Goal: Check status: Check status

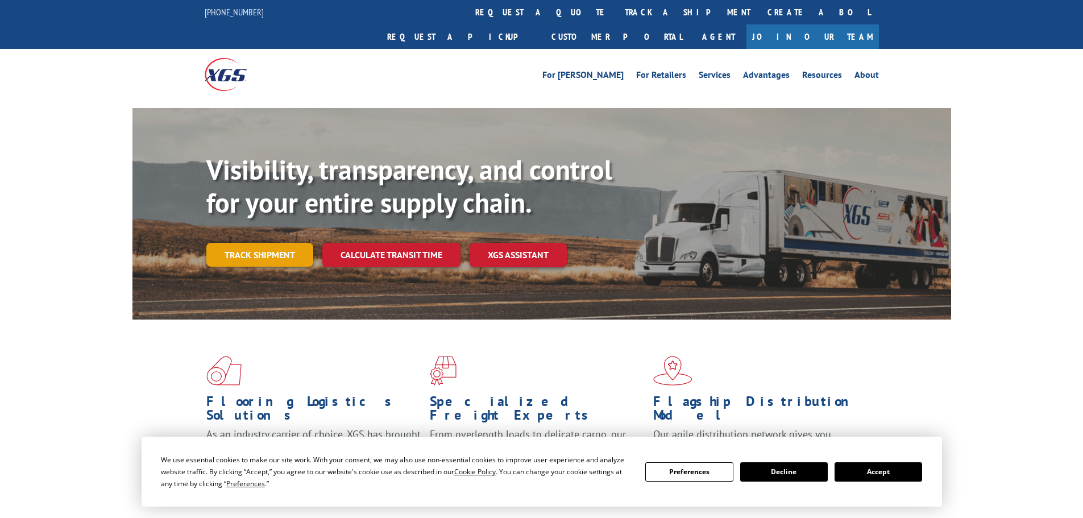
click at [258, 243] on link "Track shipment" at bounding box center [259, 255] width 107 height 24
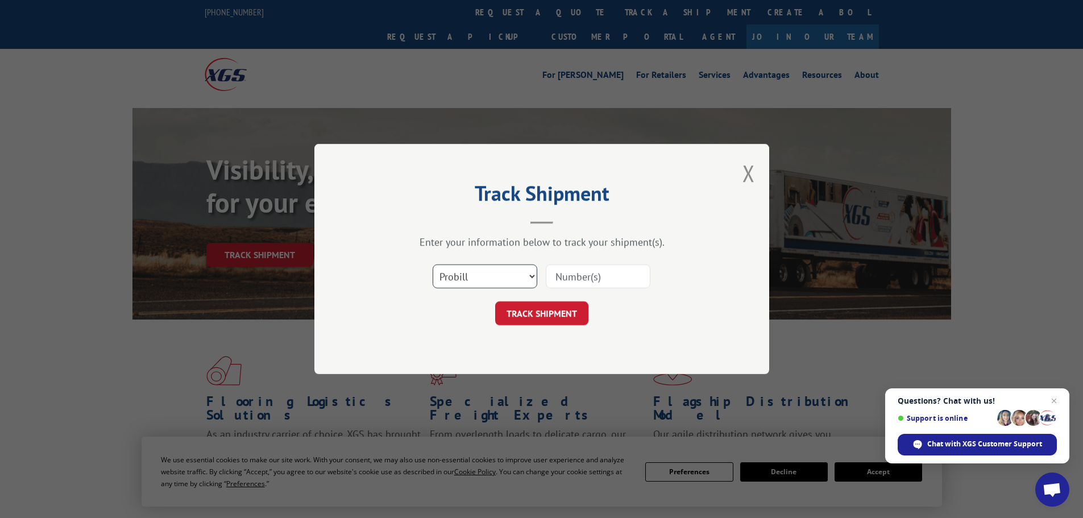
click at [525, 277] on select "Select category... Probill BOL PO" at bounding box center [485, 276] width 105 height 24
click at [433, 264] on select "Select category... Probill BOL PO" at bounding box center [485, 276] width 105 height 24
click at [575, 278] on input at bounding box center [598, 276] width 105 height 24
click at [485, 270] on select "Select category... Probill BOL PO" at bounding box center [485, 276] width 105 height 24
click at [433, 264] on select "Select category... Probill BOL PO" at bounding box center [485, 276] width 105 height 24
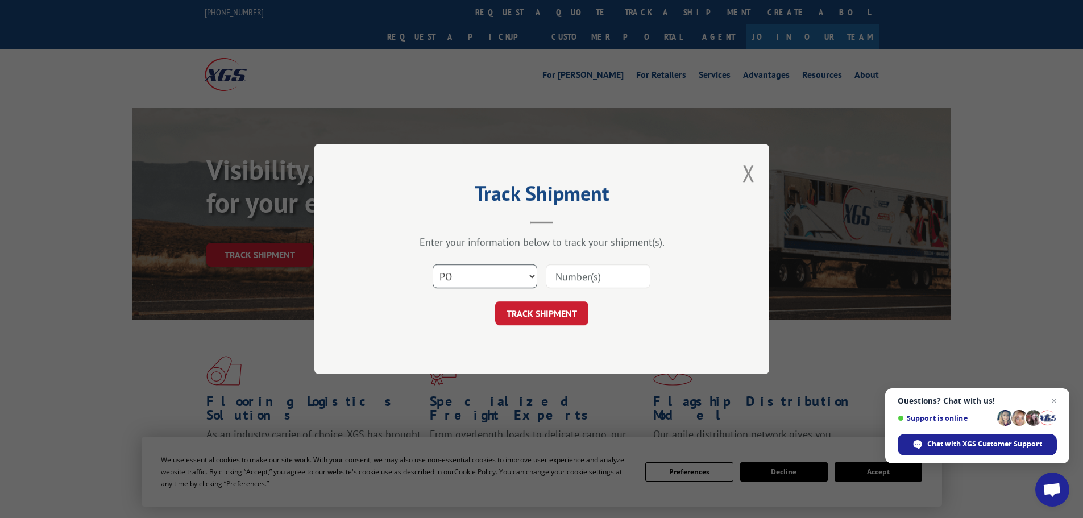
click at [460, 280] on select "Select category... Probill BOL PO" at bounding box center [485, 276] width 105 height 24
select select "probill"
click at [433, 264] on select "Select category... Probill BOL PO" at bounding box center [485, 276] width 105 height 24
click at [581, 279] on input at bounding box center [598, 276] width 105 height 24
type input "2868295"
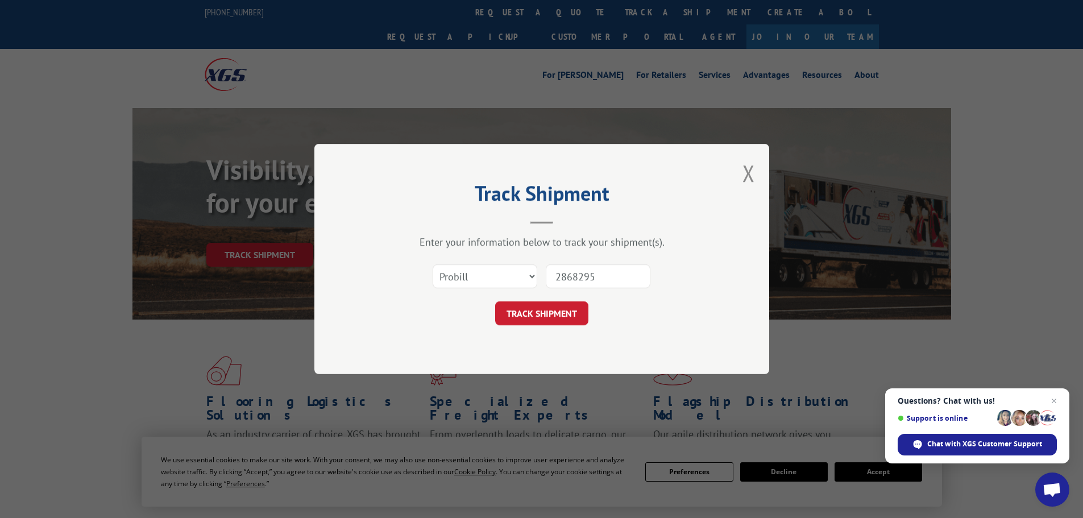
click button "TRACK SHIPMENT" at bounding box center [541, 313] width 93 height 24
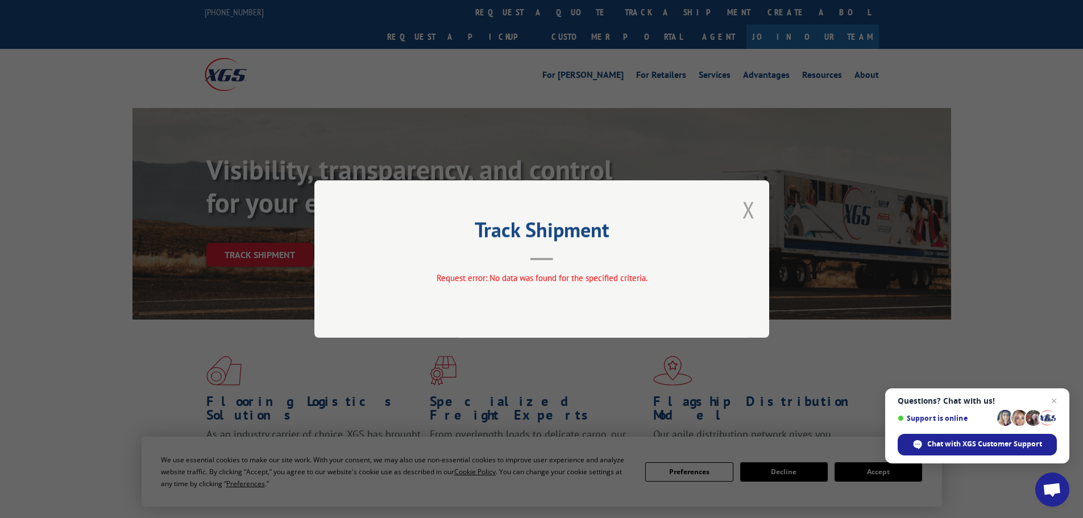
click at [747, 215] on button "Close modal" at bounding box center [748, 209] width 13 height 30
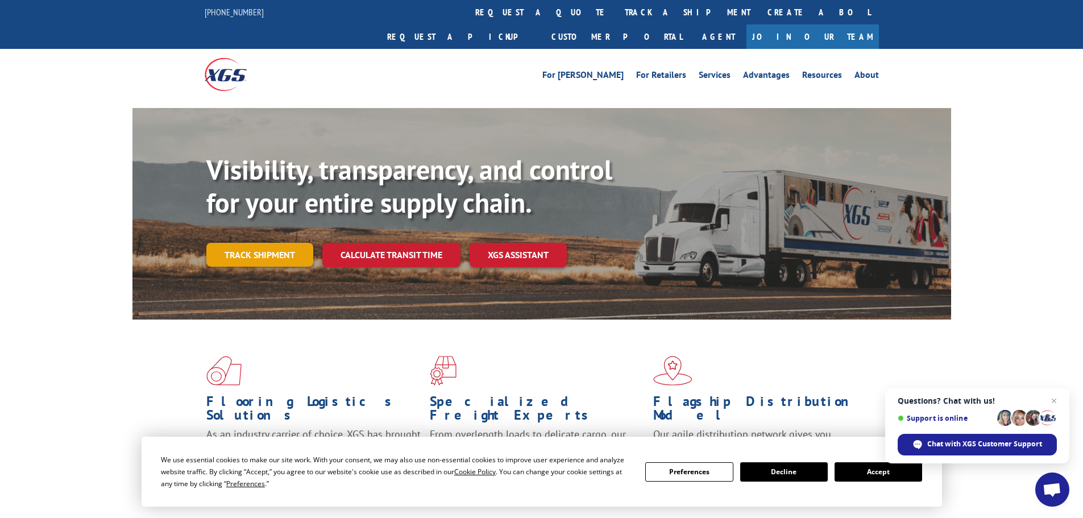
click at [264, 243] on link "Track shipment" at bounding box center [259, 255] width 107 height 24
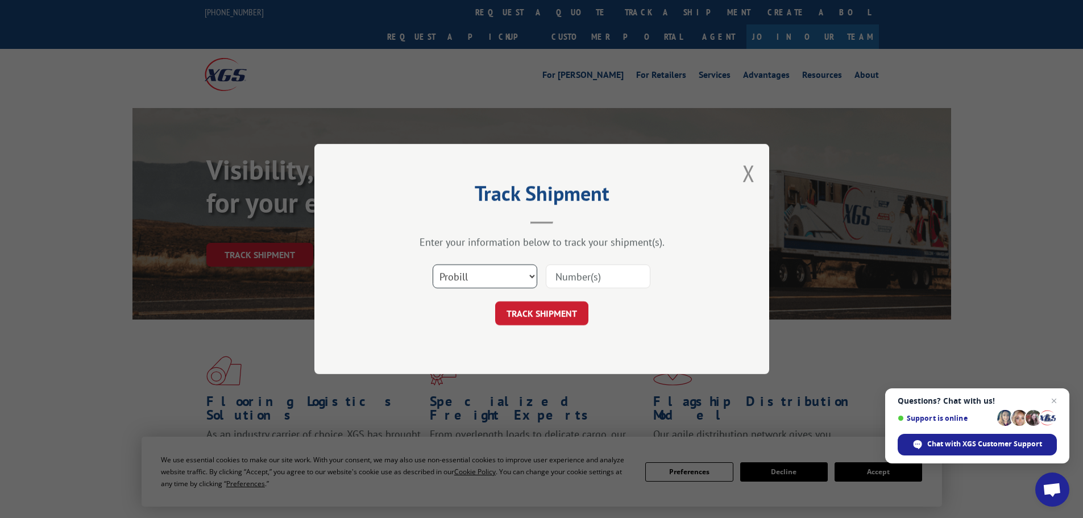
click at [480, 281] on select "Select category... Probill BOL PO" at bounding box center [485, 276] width 105 height 24
select select "bol"
click at [433, 264] on select "Select category... Probill BOL PO" at bounding box center [485, 276] width 105 height 24
click at [567, 278] on input at bounding box center [598, 276] width 105 height 24
type input "2868295"
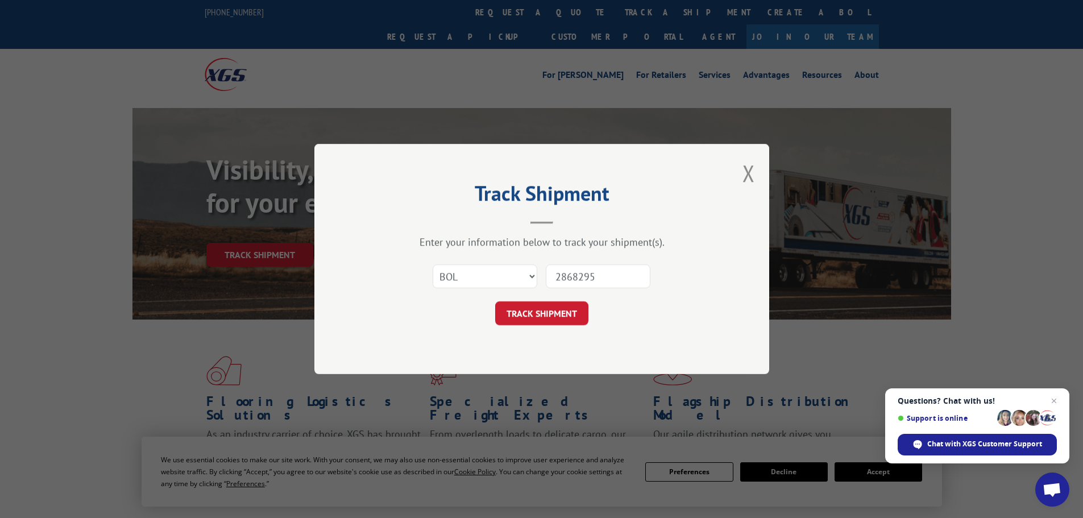
click button "TRACK SHIPMENT" at bounding box center [541, 313] width 93 height 24
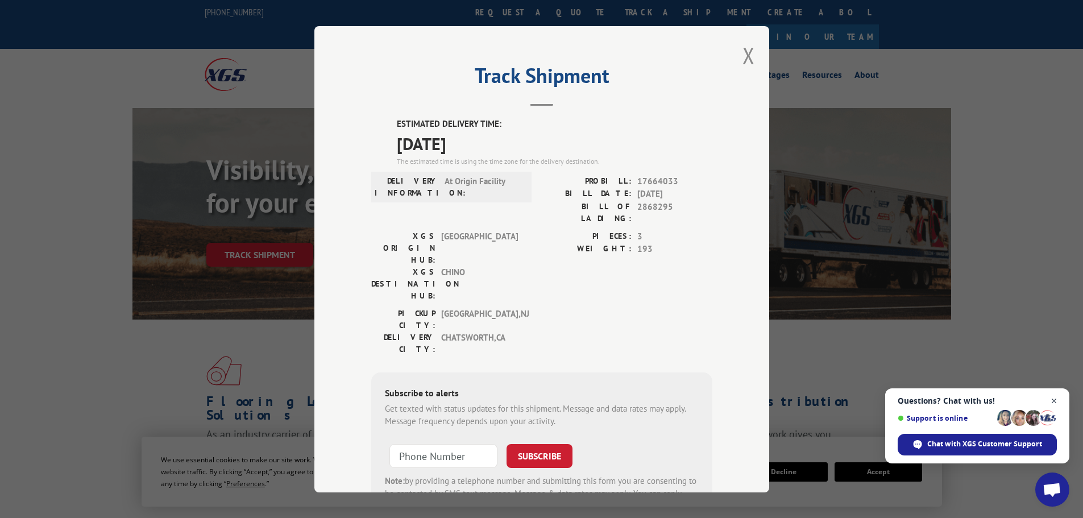
click at [1056, 401] on span "Close chat" at bounding box center [1054, 401] width 14 height 14
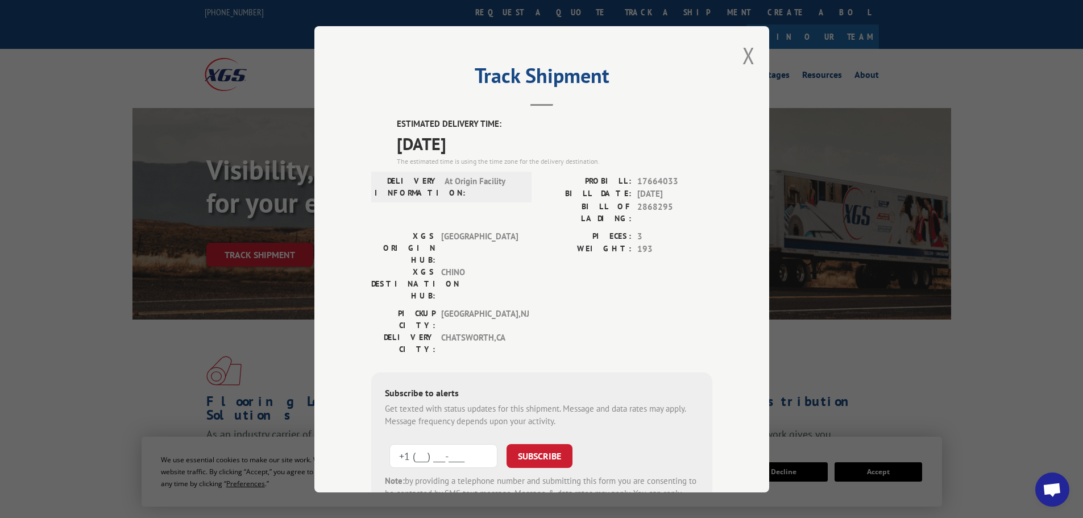
click at [437, 443] on input "+1 (___) ___-____" at bounding box center [443, 455] width 108 height 24
type input "[PHONE_NUMBER]"
click at [551, 443] on button "SUBSCRIBE" at bounding box center [539, 455] width 66 height 24
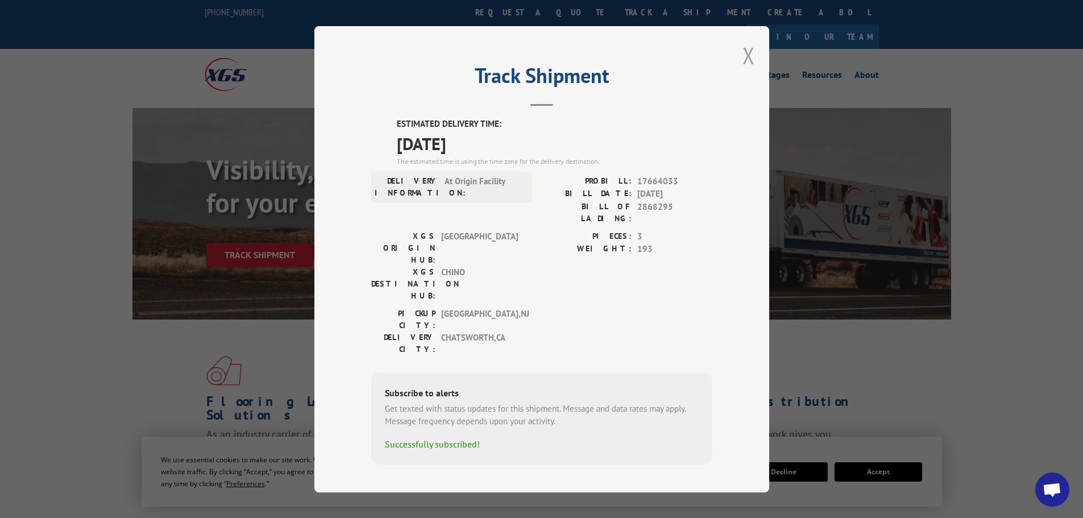
click at [751, 59] on button "Close modal" at bounding box center [748, 55] width 13 height 30
